Goal: Task Accomplishment & Management: Use online tool/utility

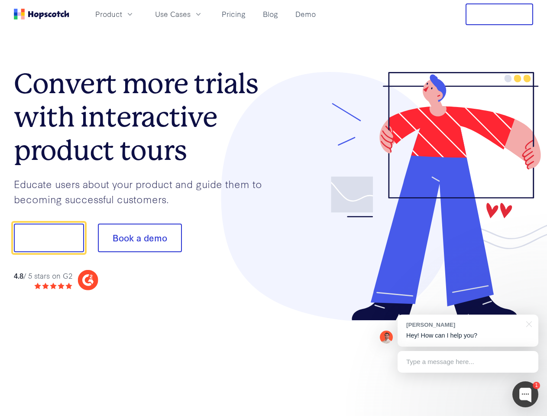
click at [274, 208] on div at bounding box center [404, 196] width 260 height 249
click at [122, 14] on span "Product" at bounding box center [108, 14] width 27 height 11
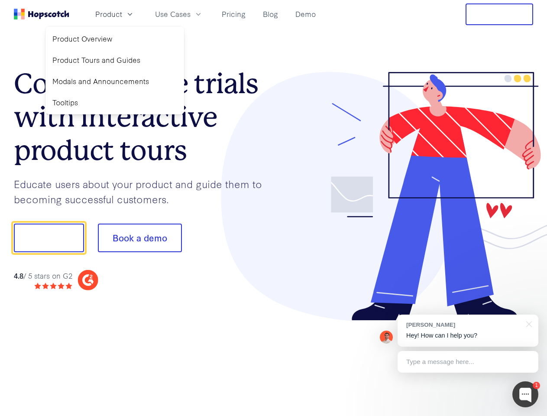
click at [190, 14] on span "Use Cases" at bounding box center [172, 14] width 35 height 11
click at [499, 14] on button "Free Trial" at bounding box center [499, 14] width 68 height 22
click at [48, 238] on button "Show me!" at bounding box center [49, 237] width 70 height 29
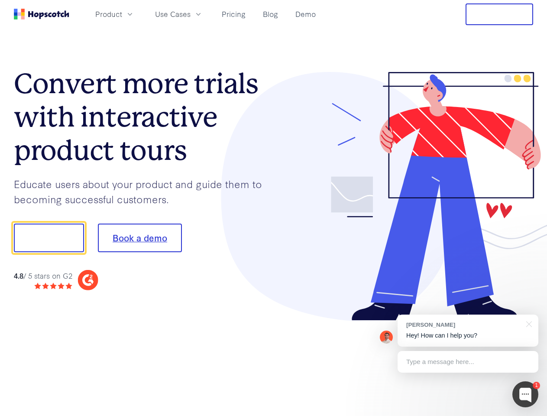
click at [139, 238] on button "Book a demo" at bounding box center [140, 237] width 84 height 29
click at [525, 394] on div at bounding box center [525, 394] width 26 height 26
click at [467, 330] on div "[PERSON_NAME] Hey! How can I help you?" at bounding box center [467, 330] width 141 height 32
click at [527, 323] on div at bounding box center [457, 236] width 162 height 289
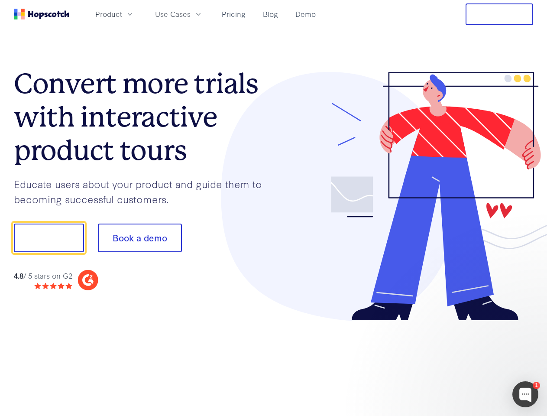
click at [467, 361] on div at bounding box center [457, 294] width 162 height 173
